Goal: Transaction & Acquisition: Purchase product/service

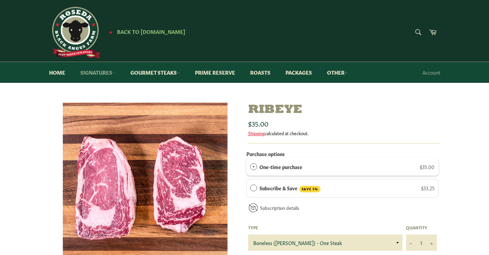
click at [104, 74] on link "Signatures" at bounding box center [97, 72] width 49 height 21
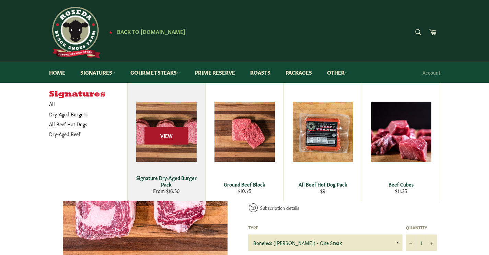
click at [177, 137] on span "View" at bounding box center [166, 136] width 44 height 17
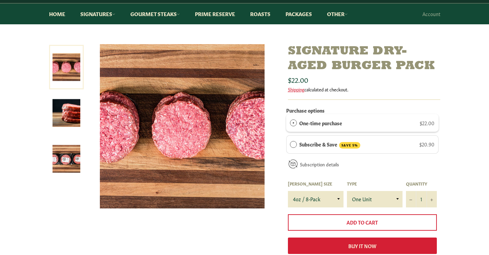
scroll to position [67, 0]
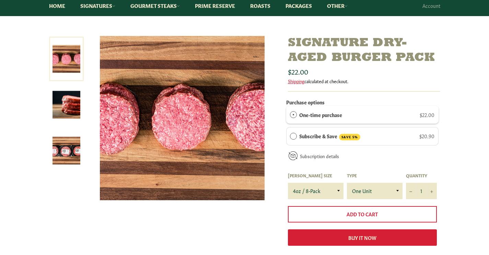
click at [75, 156] on img at bounding box center [66, 151] width 28 height 28
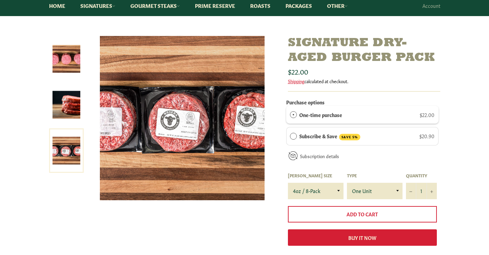
click at [63, 70] on img at bounding box center [66, 59] width 28 height 28
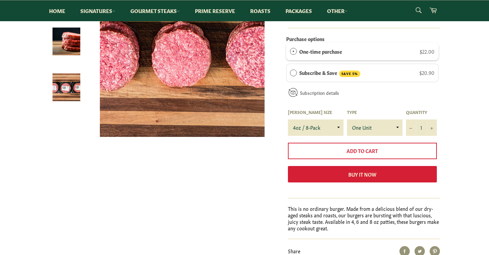
scroll to position [117, 0]
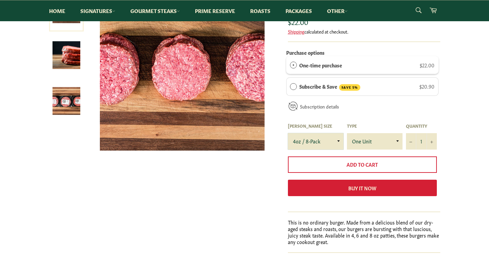
select select "8oz / 4-Pack"
click at [481, 124] on div "Signature Dry-Aged Burger Pack Sale" at bounding box center [244, 142] width 489 height 312
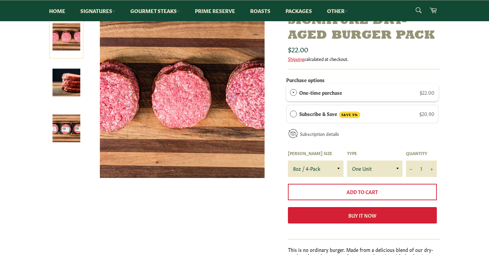
scroll to position [75, 0]
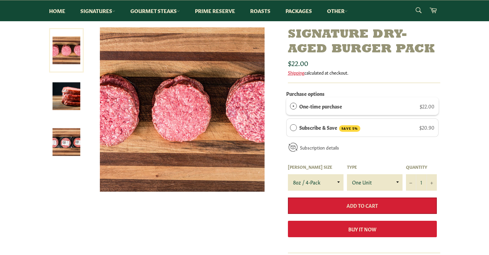
click at [358, 209] on span "Add to Cart" at bounding box center [361, 205] width 31 height 7
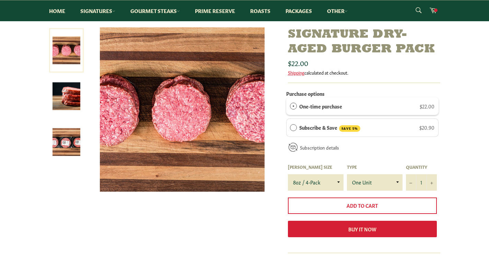
click at [294, 126] on span "Subscribe & Save" at bounding box center [293, 127] width 7 height 7
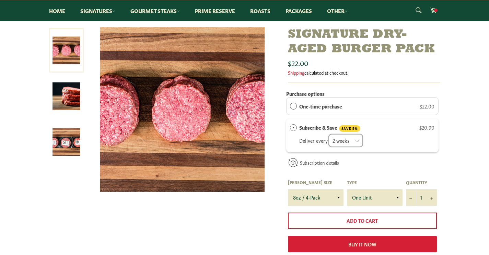
select select "2280915110"
click at [485, 176] on div "Signature Dry-Aged Burger Pack Sale" at bounding box center [244, 200] width 489 height 347
